Goal: Task Accomplishment & Management: Use online tool/utility

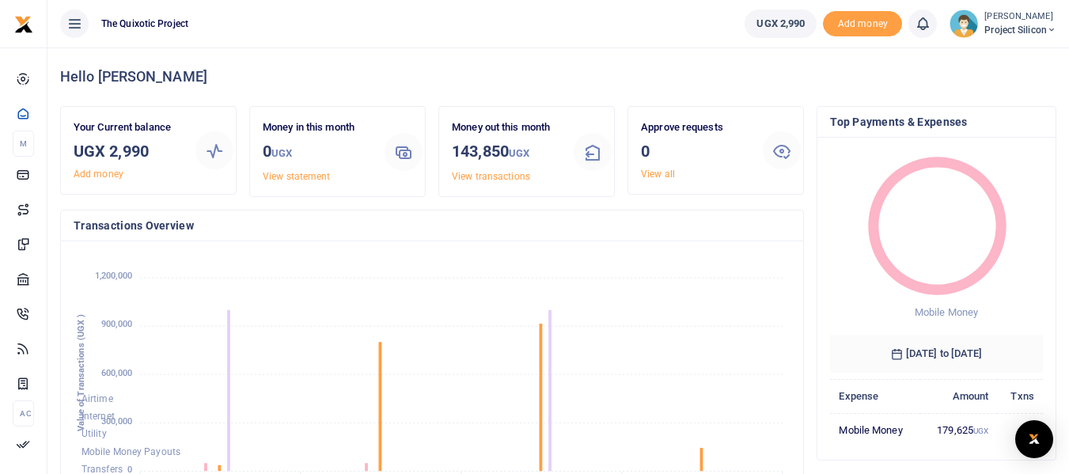
click at [927, 218] on circle at bounding box center [937, 225] width 117 height 117
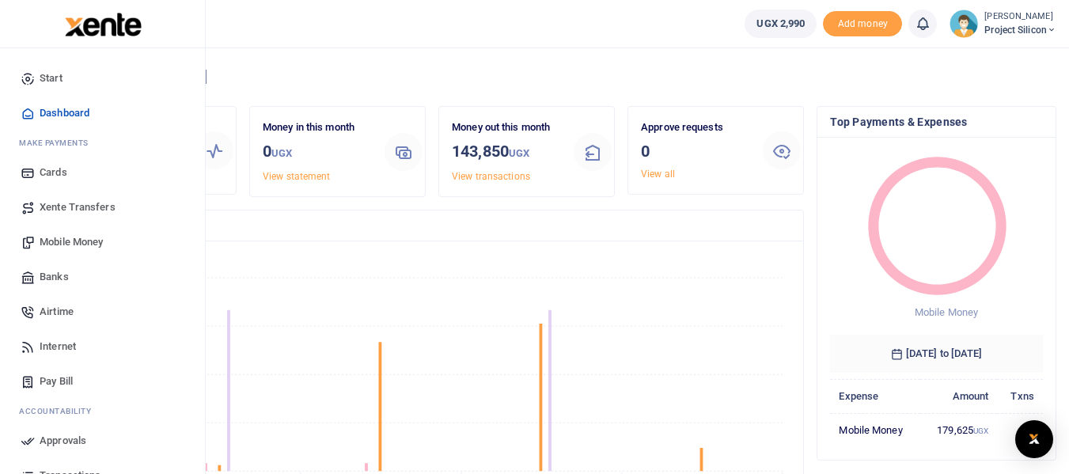
click at [69, 471] on span "Transactions" at bounding box center [70, 476] width 61 height 16
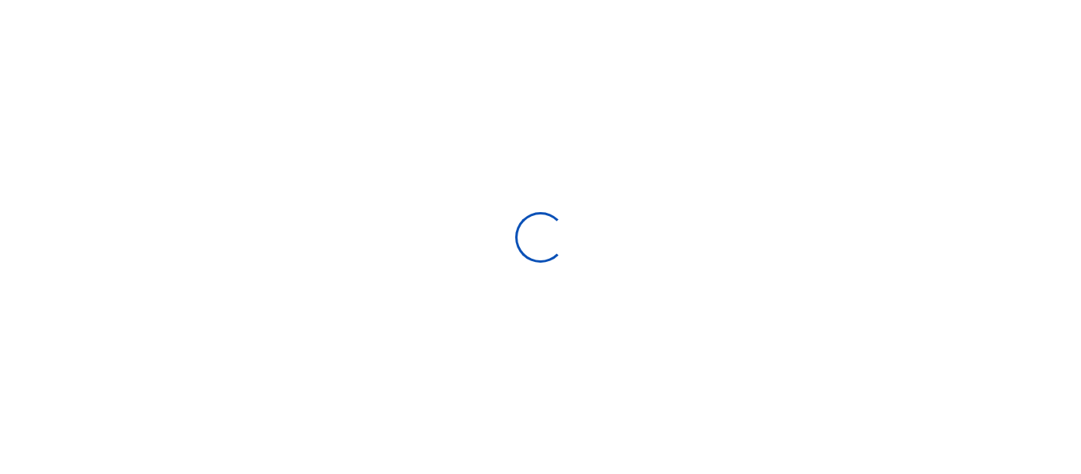
select select
type input "[DATE] - [DATE]"
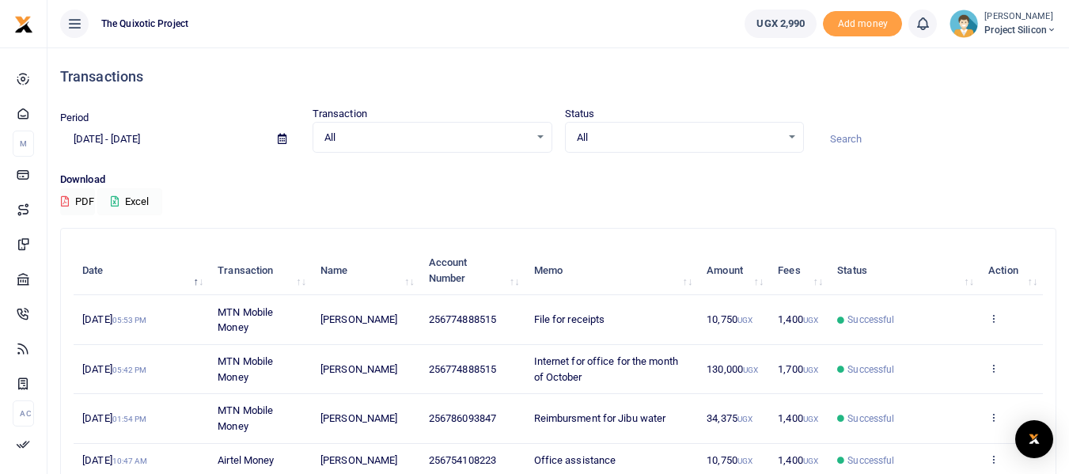
click at [127, 199] on button "Excel" at bounding box center [129, 201] width 65 height 27
click at [540, 131] on div "All Select an option..." at bounding box center [432, 137] width 238 height 17
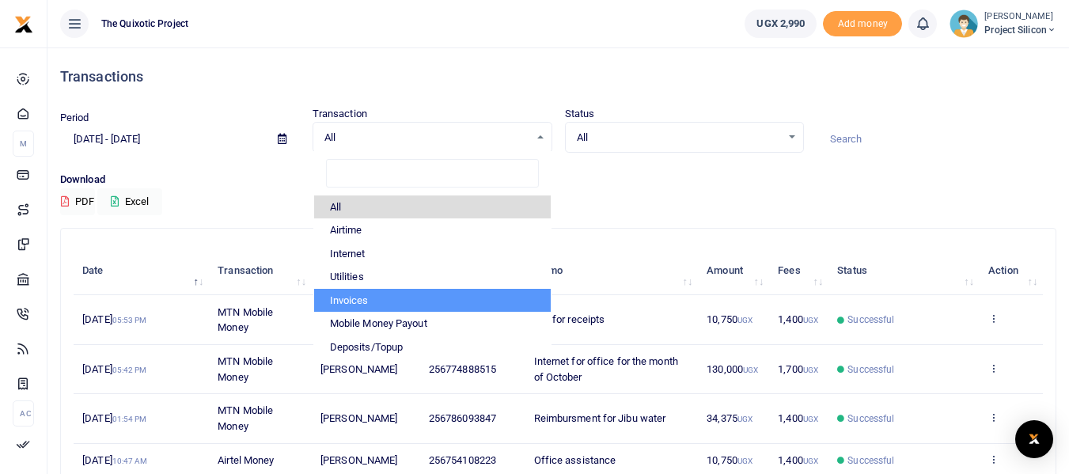
click at [359, 295] on li "Invoices" at bounding box center [432, 301] width 237 height 24
select select "INVOICE"
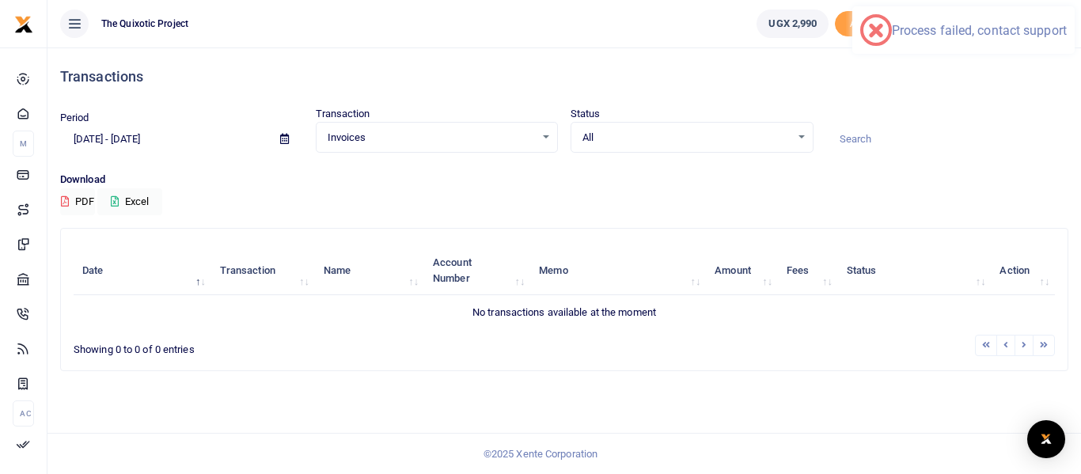
click at [541, 133] on div "Invoices Select an option..." at bounding box center [437, 137] width 241 height 17
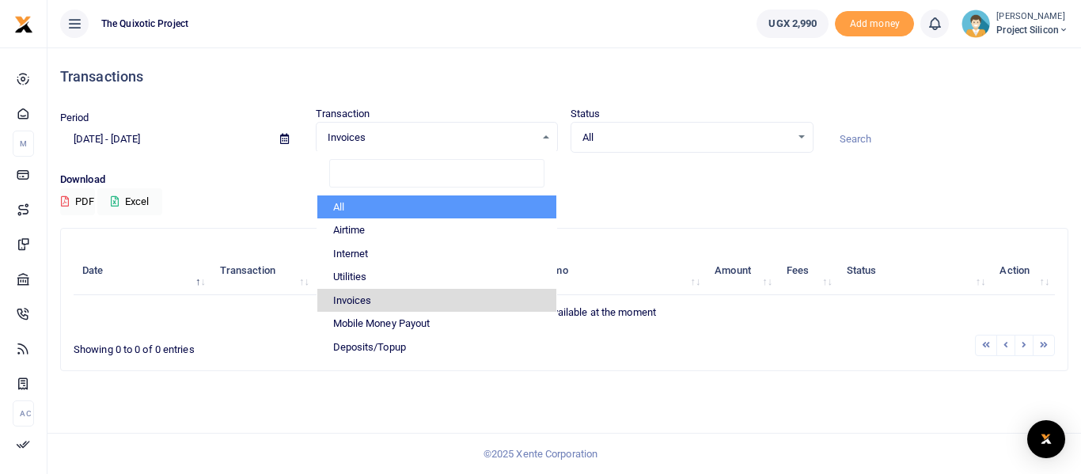
click at [349, 205] on li "All" at bounding box center [437, 207] width 240 height 24
select select
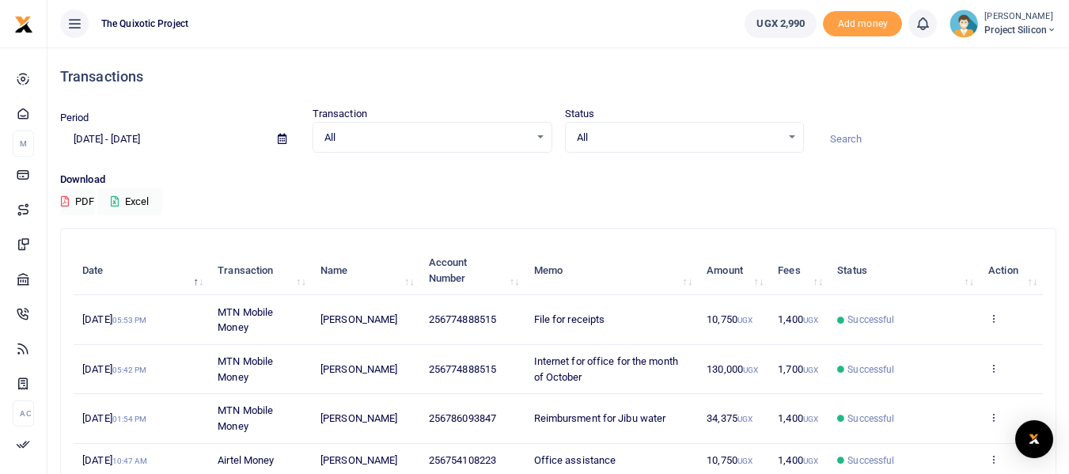
click at [292, 137] on span at bounding box center [282, 139] width 36 height 27
click at [288, 137] on span at bounding box center [282, 139] width 36 height 27
click at [282, 138] on icon at bounding box center [282, 139] width 9 height 10
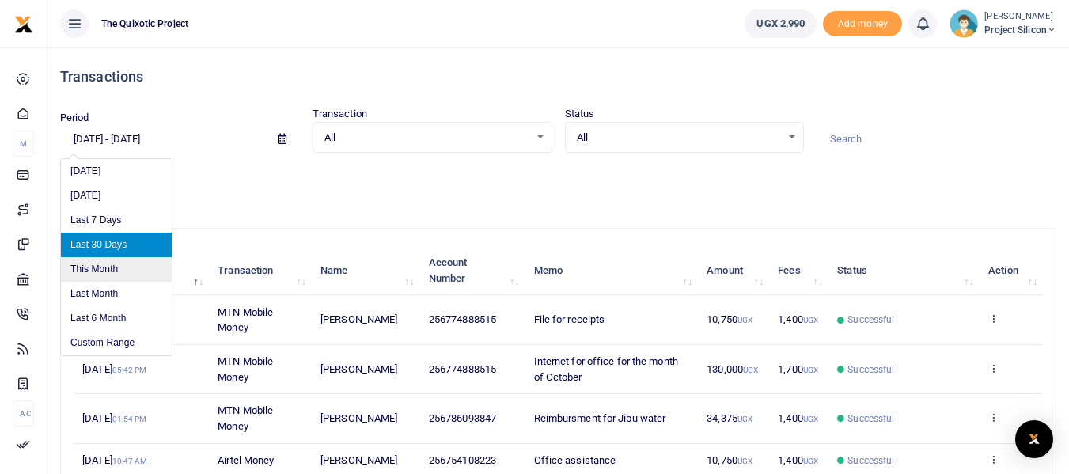
click at [102, 262] on li "This Month" at bounding box center [116, 269] width 111 height 25
type input "[DATE] - [DATE]"
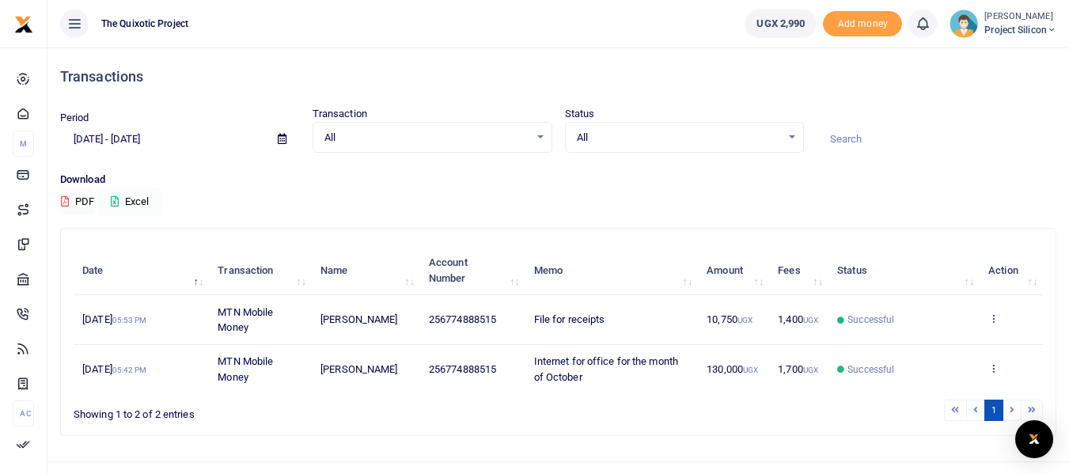
click at [152, 202] on button "Excel" at bounding box center [129, 201] width 65 height 27
